Goal: Navigation & Orientation: Find specific page/section

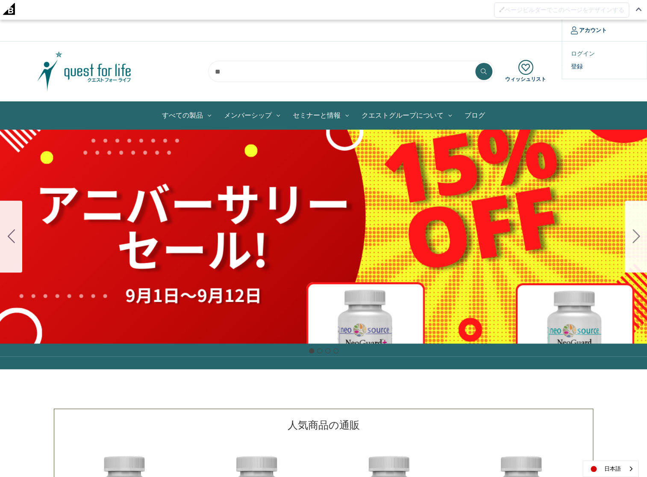
click at [584, 53] on link "ログイン" at bounding box center [604, 53] width 85 height 12
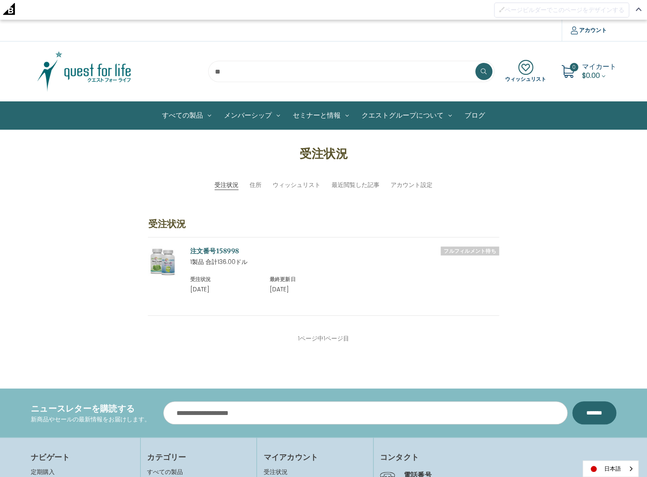
click at [88, 76] on img at bounding box center [84, 71] width 107 height 43
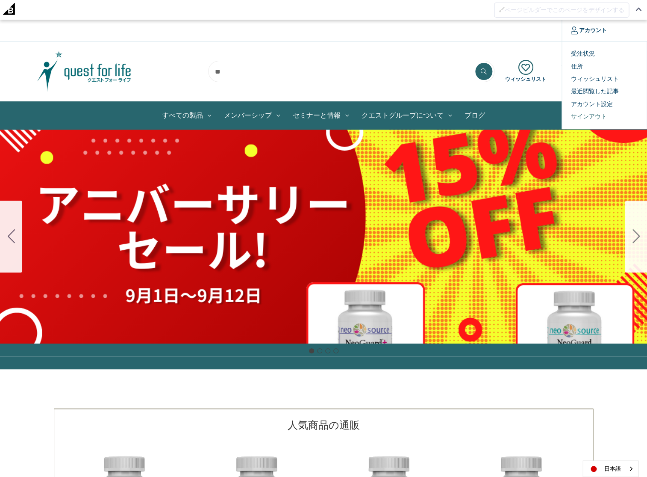
click at [589, 114] on link "サインアウト" at bounding box center [604, 116] width 85 height 12
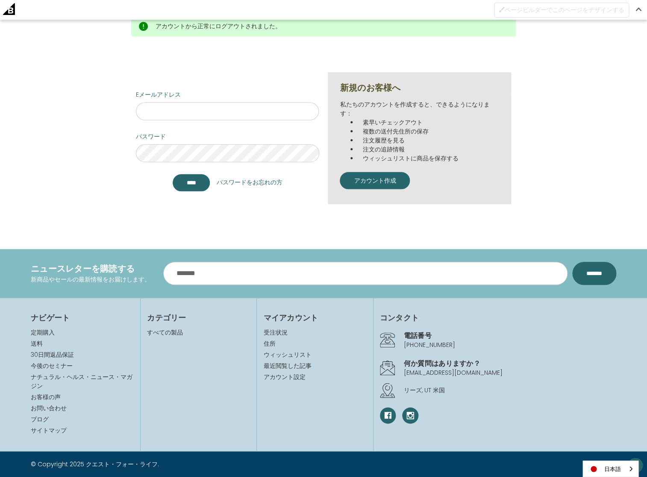
scroll to position [177, 0]
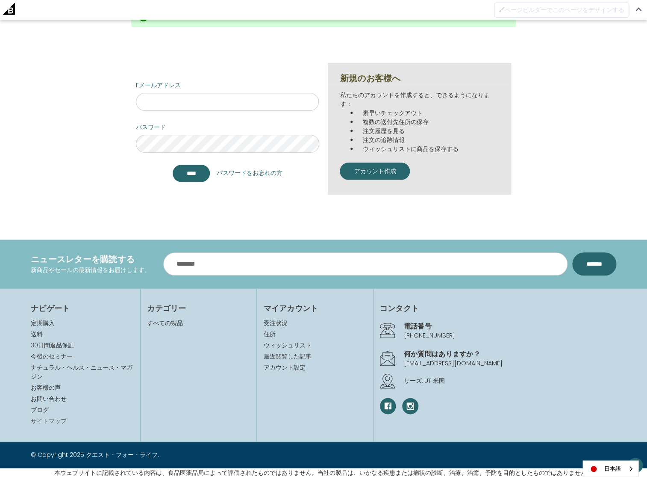
click at [45, 420] on link "サイトマップ" at bounding box center [49, 421] width 36 height 9
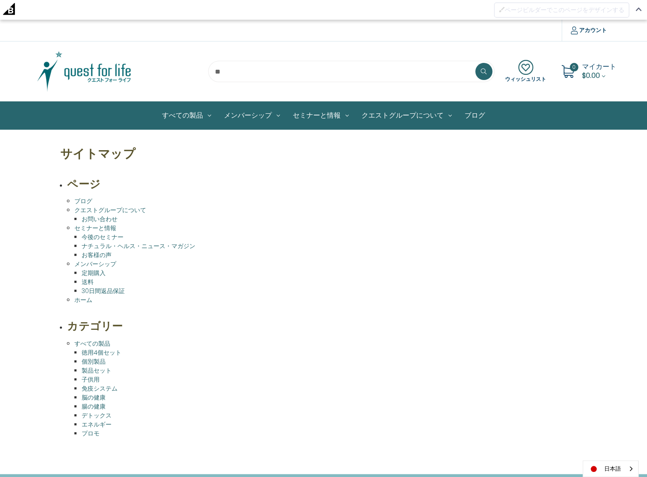
click at [106, 263] on link "メンバーシップ" at bounding box center [95, 264] width 42 height 9
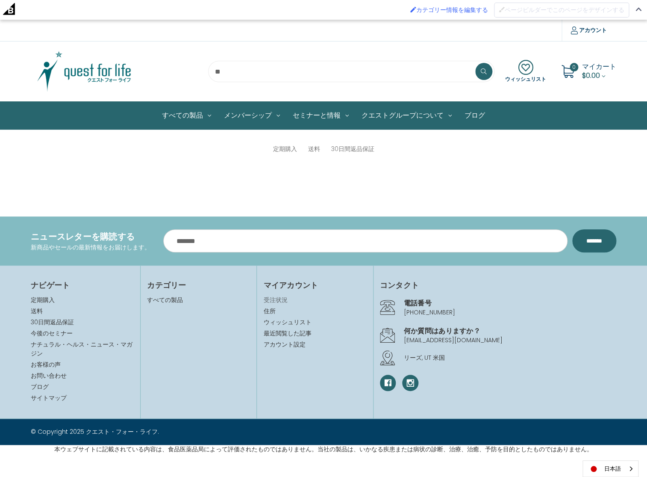
click at [278, 300] on link "受注状況" at bounding box center [314, 299] width 103 height 9
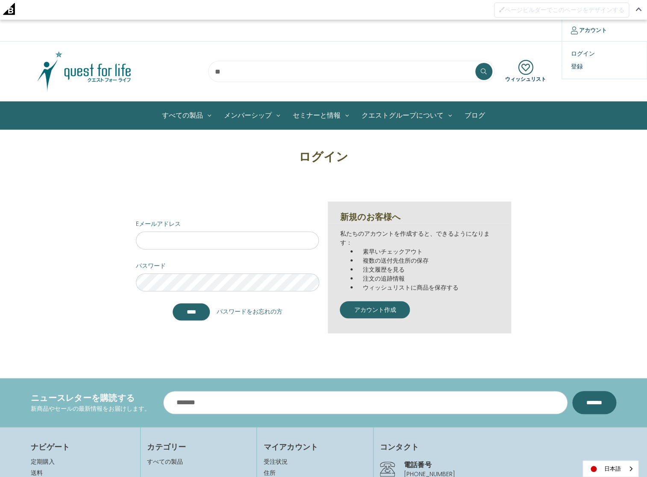
click at [588, 30] on link "アカウント" at bounding box center [589, 30] width 54 height 21
click at [113, 72] on img at bounding box center [84, 71] width 107 height 43
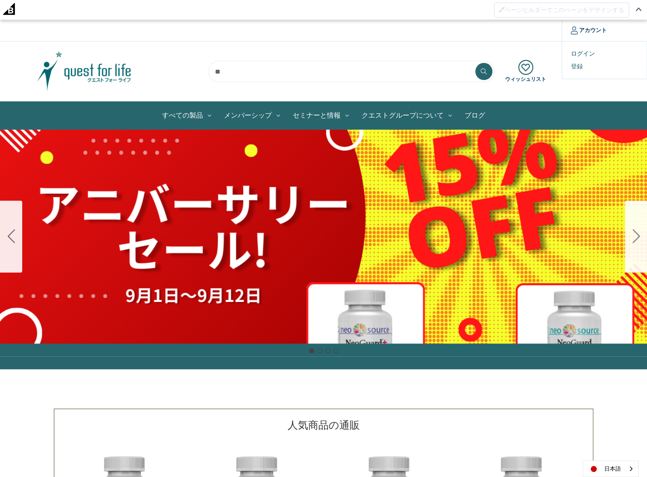
click at [579, 65] on link "登録" at bounding box center [604, 66] width 85 height 12
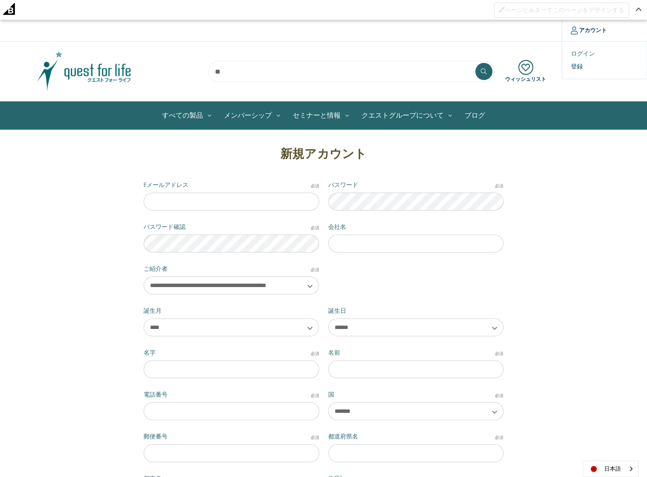
click at [583, 51] on link "ログイン" at bounding box center [604, 53] width 85 height 12
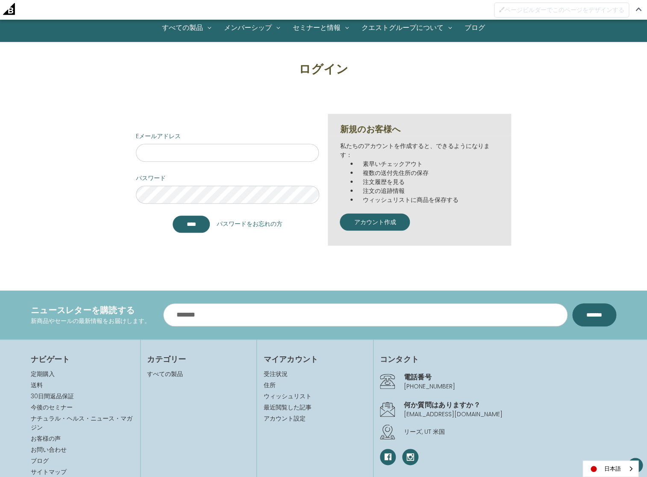
scroll to position [88, 0]
click at [260, 224] on link "パスワードをお忘れの方" at bounding box center [249, 223] width 66 height 9
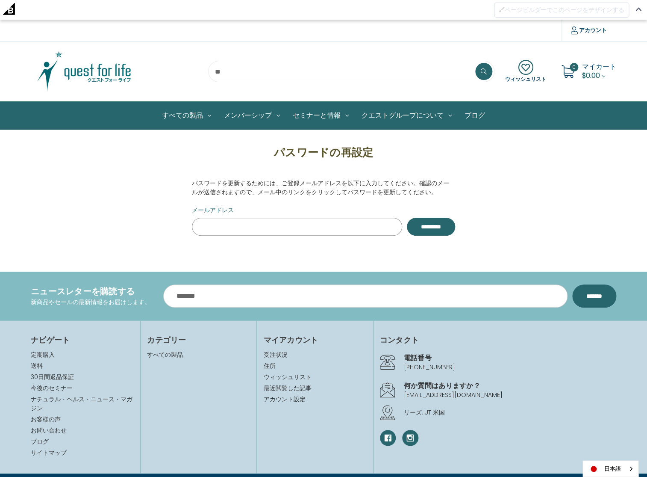
click at [229, 224] on input "メールアドレス" at bounding box center [297, 227] width 210 height 18
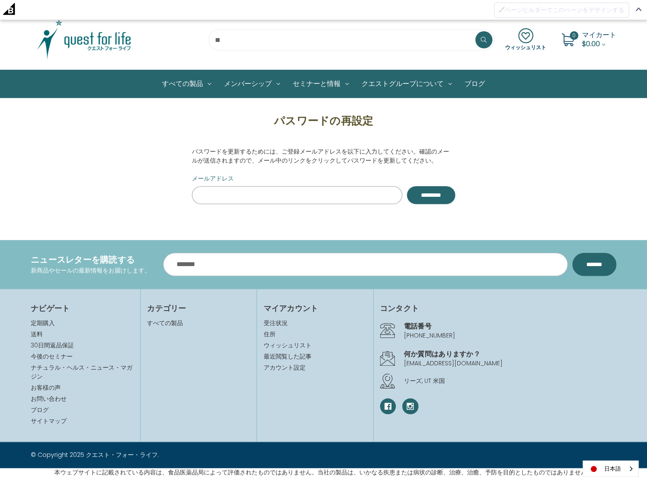
scroll to position [23, 0]
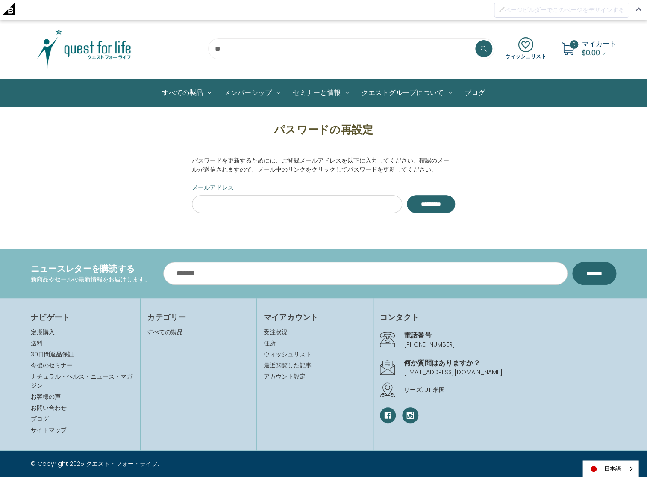
click at [98, 50] on img at bounding box center [84, 48] width 107 height 43
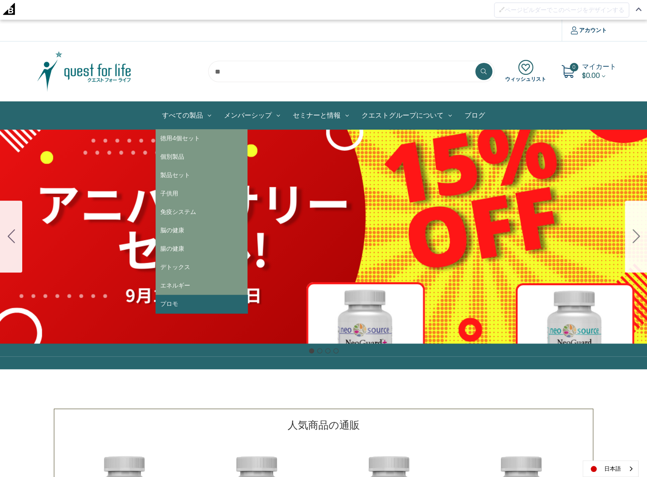
click at [190, 300] on link "プロモ" at bounding box center [202, 304] width 92 height 18
